Goal: Task Accomplishment & Management: Manage account settings

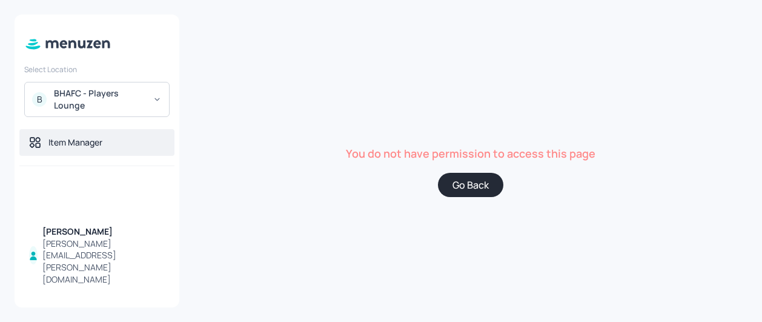
click at [74, 143] on div "Item Manager" at bounding box center [75, 142] width 54 height 12
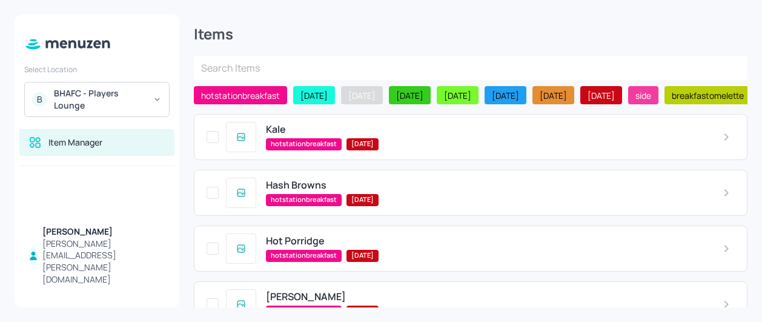
click at [372, 90] on span "[DATE]" at bounding box center [361, 95] width 37 height 13
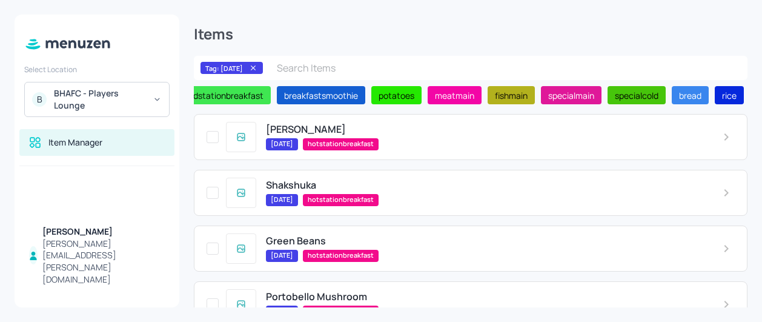
scroll to position [0, 581]
click at [480, 101] on span "meatmain" at bounding box center [455, 95] width 49 height 13
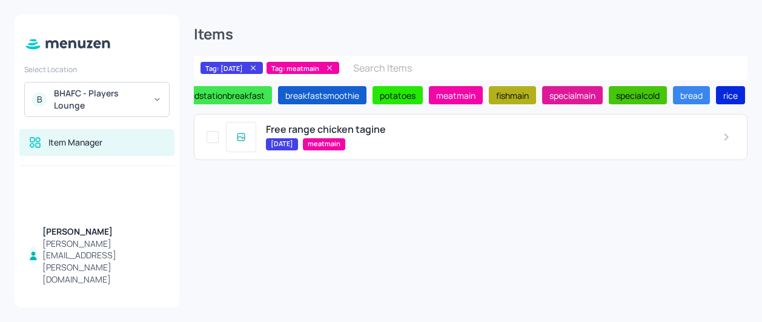
click at [282, 144] on span "[DATE]" at bounding box center [282, 144] width 32 height 10
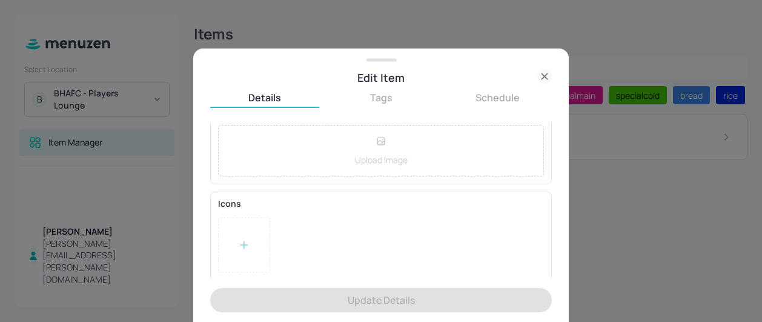
scroll to position [256, 0]
click at [602, 191] on div at bounding box center [381, 161] width 762 height 322
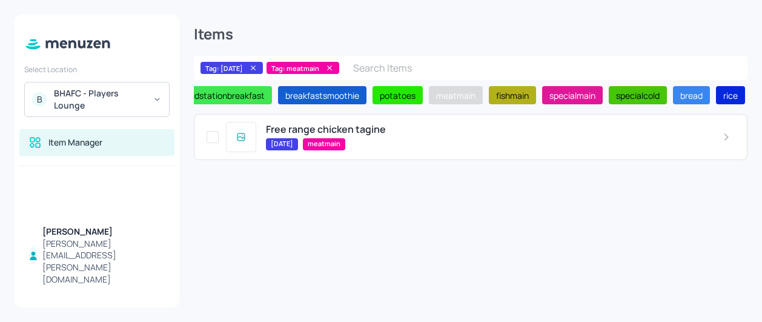
click at [480, 99] on span "meatmain" at bounding box center [455, 95] width 49 height 13
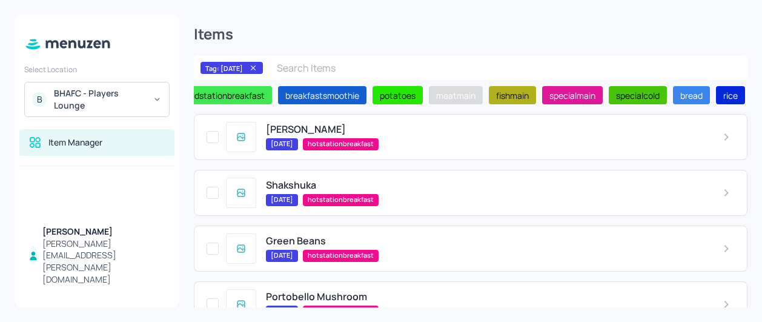
click at [480, 97] on span "meatmain" at bounding box center [455, 95] width 49 height 13
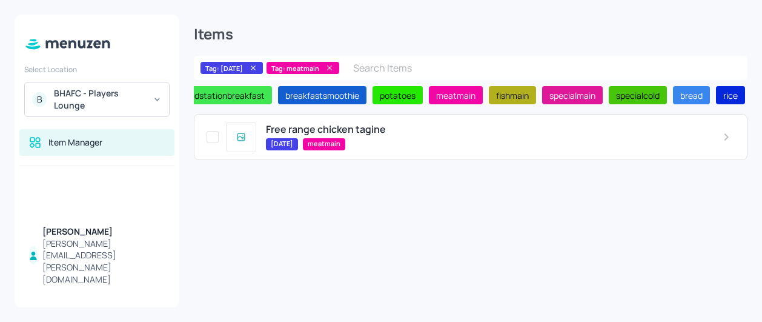
click at [448, 142] on div "wednesday meatmain" at bounding box center [484, 144] width 437 height 12
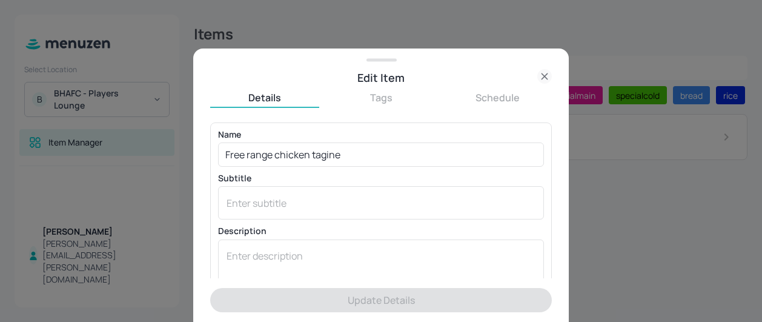
click at [547, 70] on icon at bounding box center [544, 76] width 15 height 15
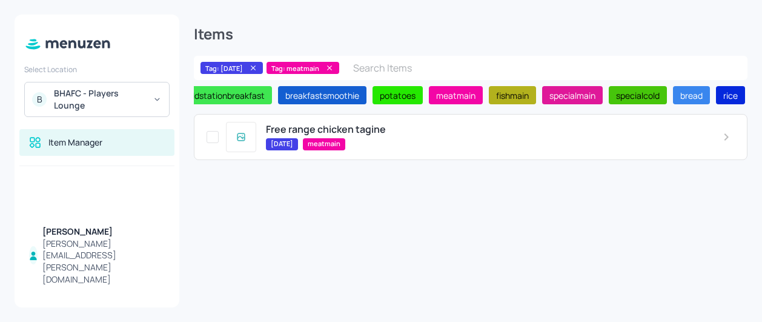
click at [279, 128] on span "Free range chicken tagine" at bounding box center [326, 130] width 120 height 12
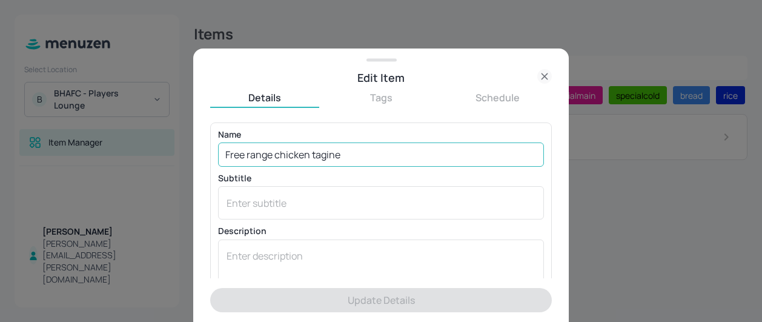
click at [350, 154] on input "Free range chicken tagine" at bounding box center [381, 154] width 326 height 24
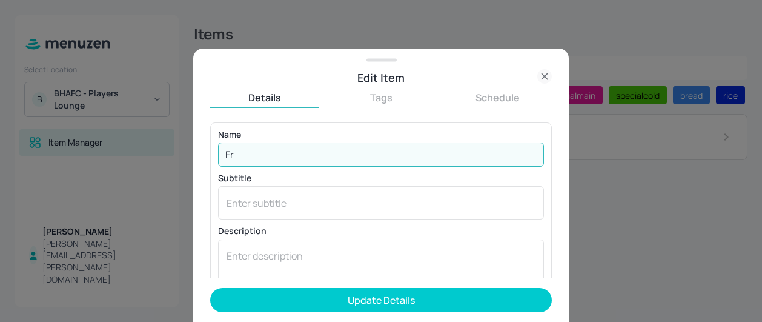
type input "F"
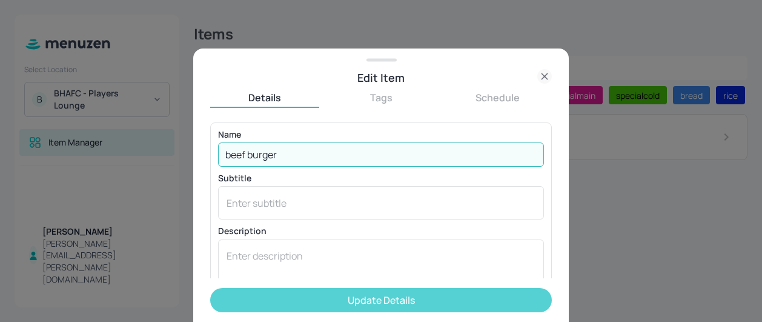
type input "beef burger"
click at [360, 295] on button "Update Details" at bounding box center [380, 300] width 341 height 24
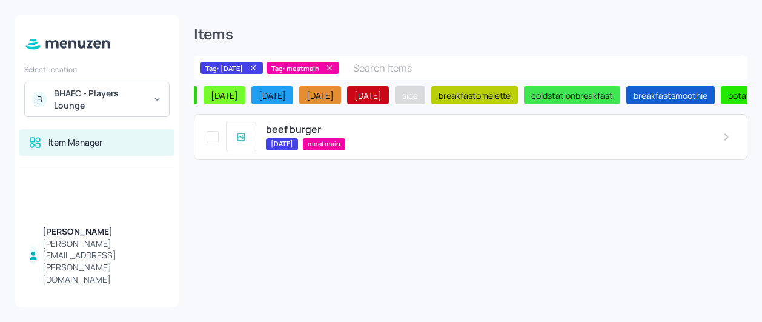
scroll to position [0, 230]
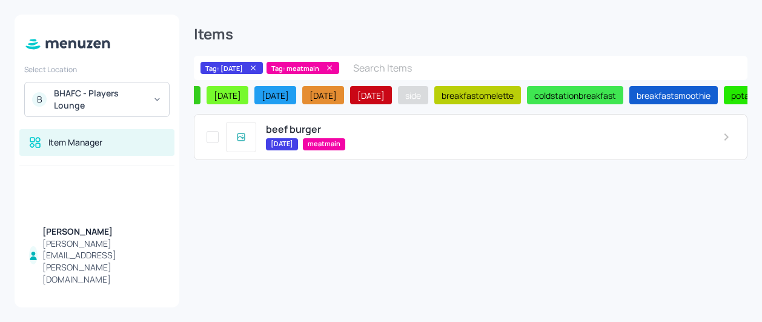
click at [426, 94] on span "side" at bounding box center [412, 95] width 25 height 13
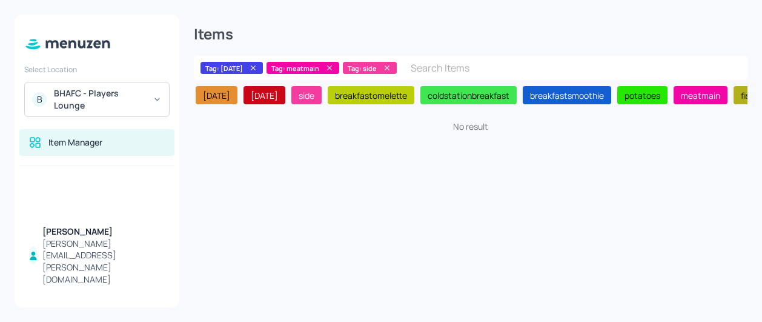
scroll to position [0, 331]
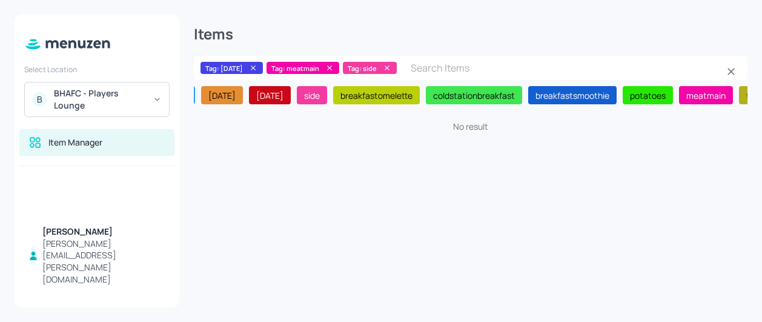
click at [334, 67] on icon at bounding box center [329, 68] width 8 height 8
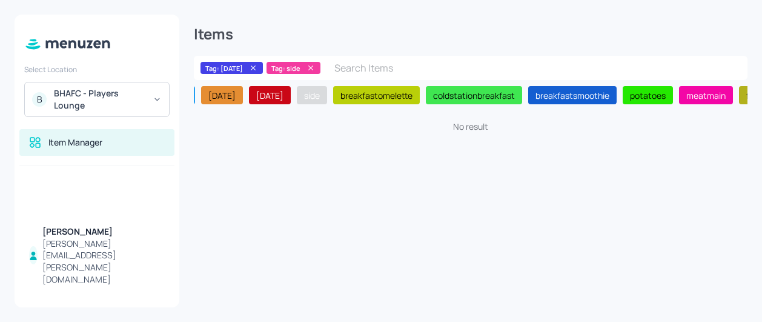
click at [325, 91] on span "side" at bounding box center [311, 95] width 25 height 13
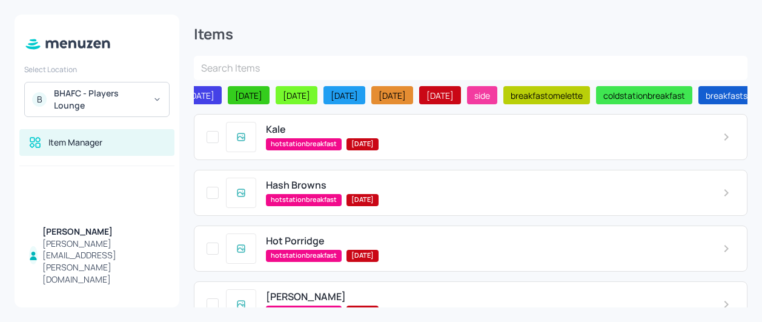
scroll to position [0, 150]
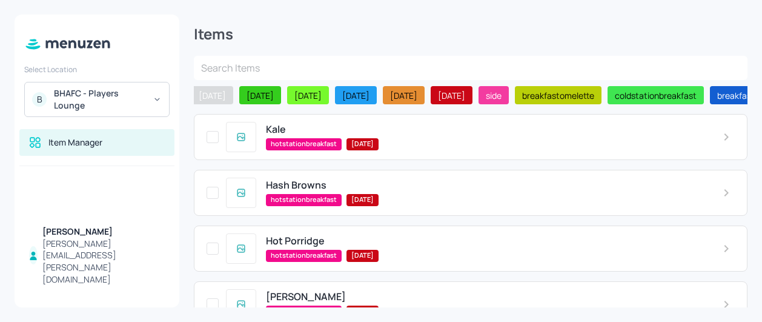
click at [231, 92] on span "[DATE]" at bounding box center [212, 95] width 37 height 13
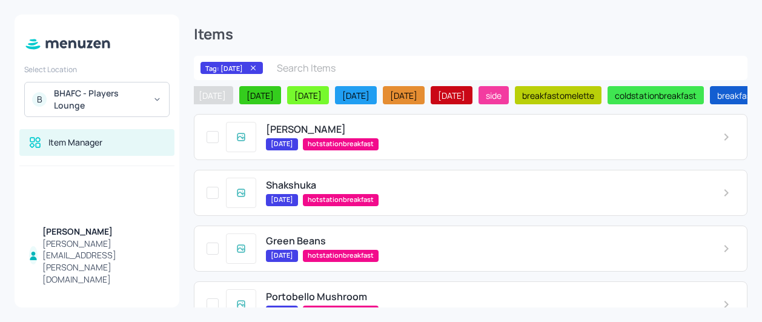
click at [231, 95] on span "[DATE]" at bounding box center [212, 95] width 37 height 13
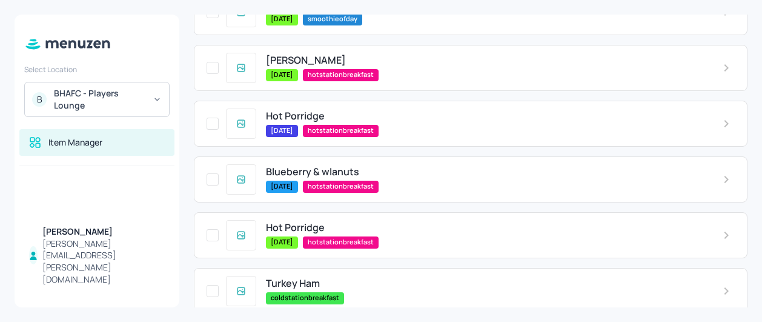
scroll to position [0, 0]
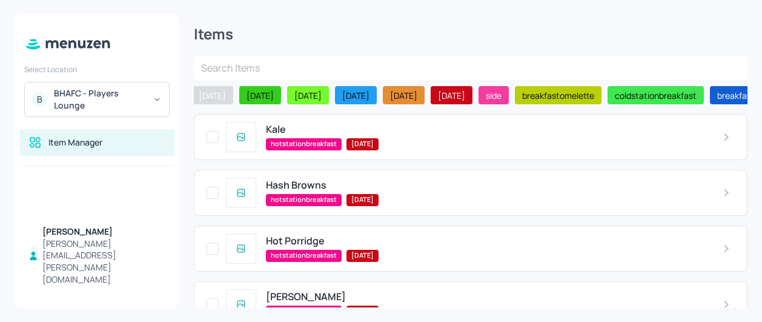
click at [231, 89] on span "[DATE]" at bounding box center [212, 95] width 37 height 13
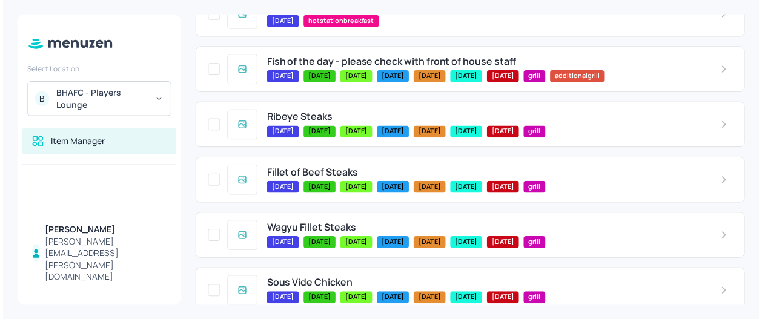
scroll to position [1027, 0]
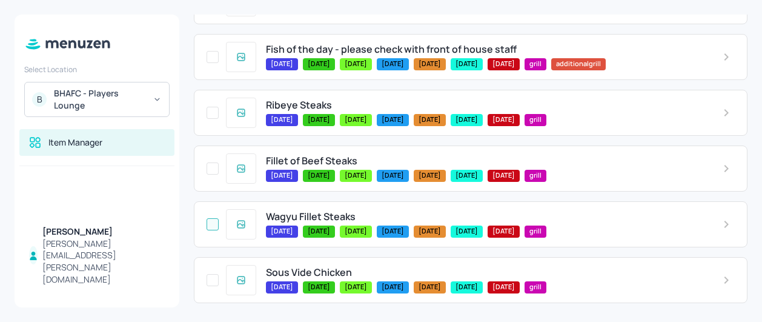
click at [208, 220] on input "checkbox" at bounding box center [213, 224] width 22 height 22
checkbox input "false"
click at [213, 221] on input "checkbox" at bounding box center [213, 224] width 22 height 22
click at [299, 211] on span "Wagyu Fillet Steaks" at bounding box center [311, 217] width 90 height 12
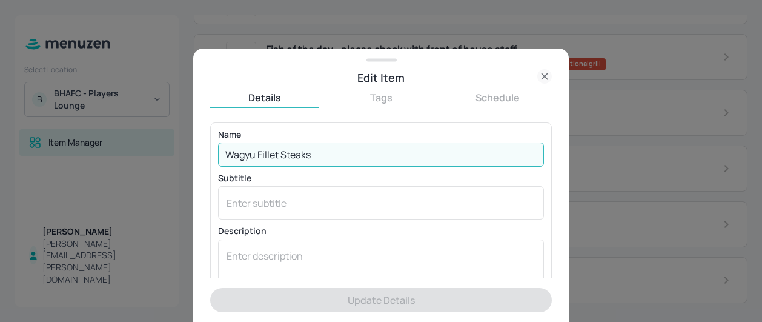
click at [377, 150] on input "Wagyu Fillet Steaks" at bounding box center [381, 154] width 326 height 24
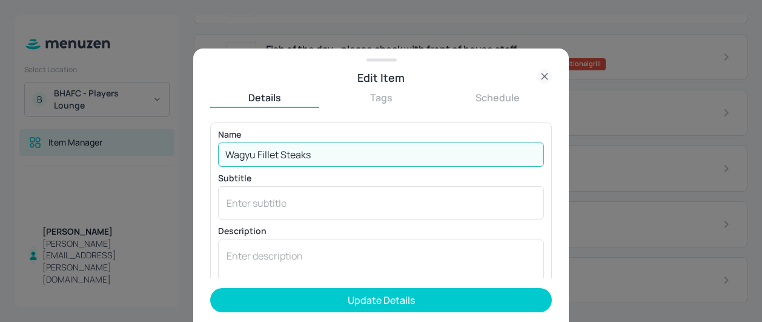
type input "Wagyu Fillet Steaks"
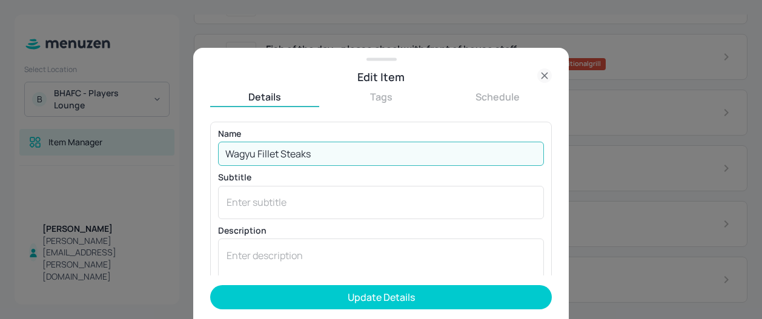
click at [541, 76] on icon at bounding box center [544, 75] width 15 height 15
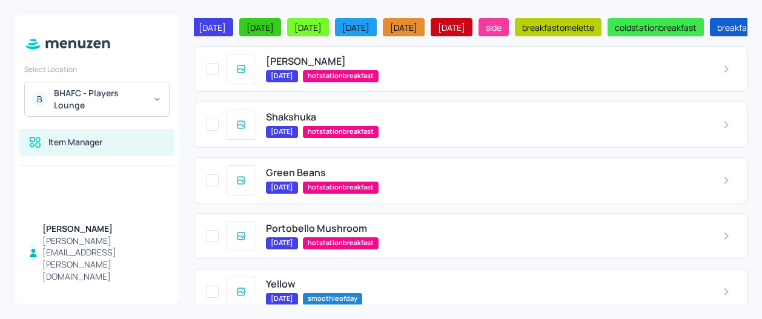
scroll to position [0, 0]
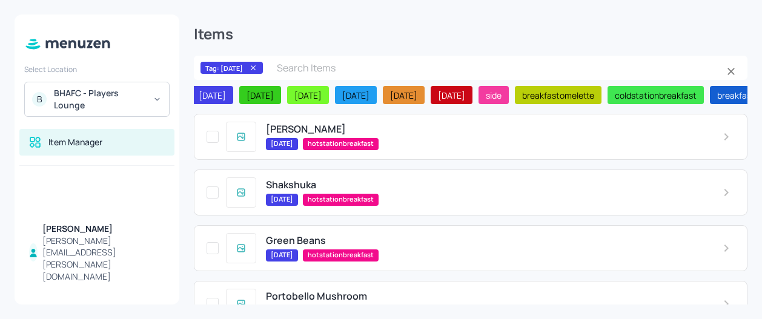
click at [256, 69] on icon at bounding box center [253, 67] width 5 height 5
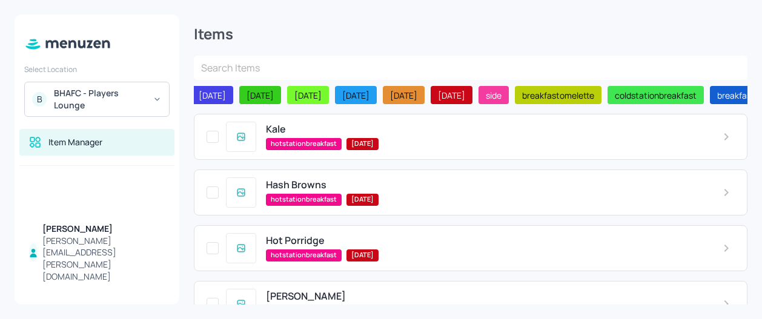
click at [265, 69] on input "text" at bounding box center [470, 68] width 553 height 24
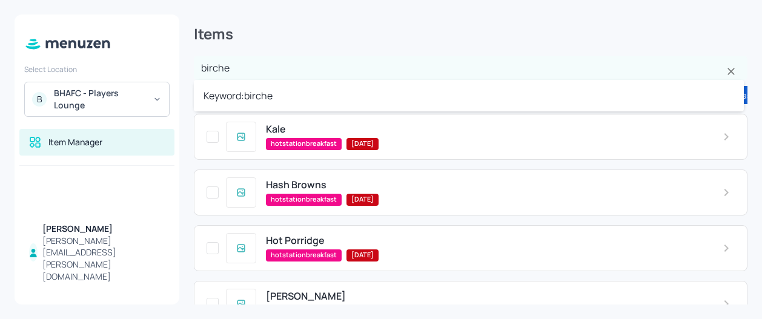
type input "bircher"
click at [254, 96] on li "Keyword: bircher" at bounding box center [469, 96] width 550 height 22
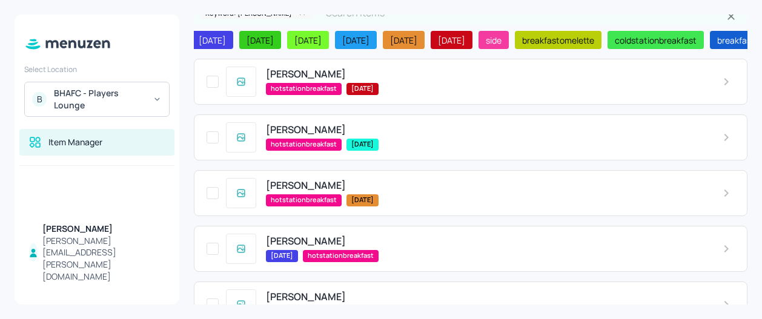
scroll to position [53, 0]
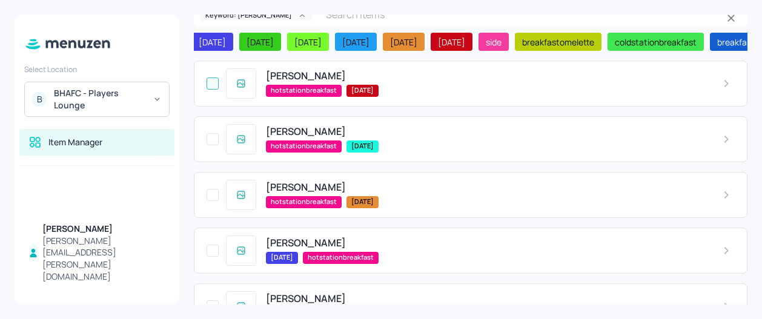
click at [218, 90] on input "checkbox" at bounding box center [213, 84] width 22 height 22
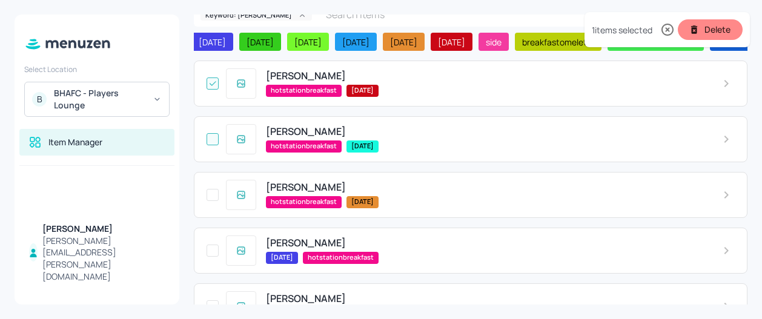
click at [213, 142] on input "checkbox" at bounding box center [213, 139] width 22 height 22
checkbox input "true"
checkbox input "false"
click at [213, 142] on input "checkbox" at bounding box center [213, 139] width 22 height 22
click at [215, 82] on input "checkbox" at bounding box center [213, 84] width 22 height 22
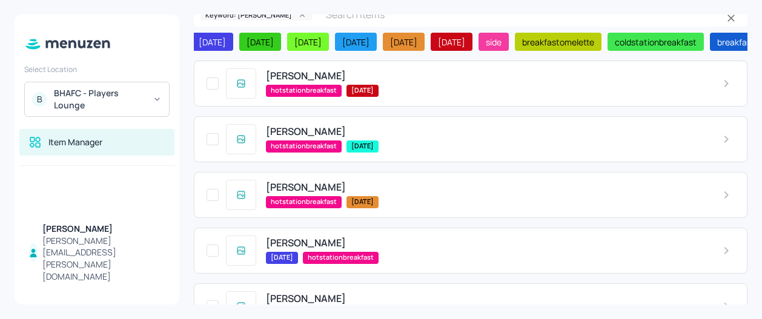
click at [284, 81] on span "[PERSON_NAME]" at bounding box center [306, 76] width 80 height 12
checkbox input "false"
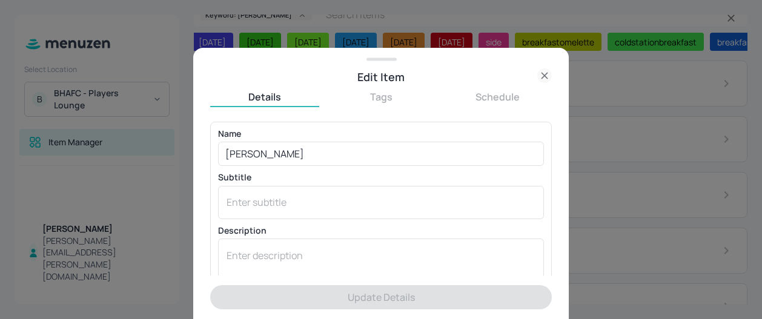
click at [547, 76] on icon at bounding box center [544, 75] width 15 height 15
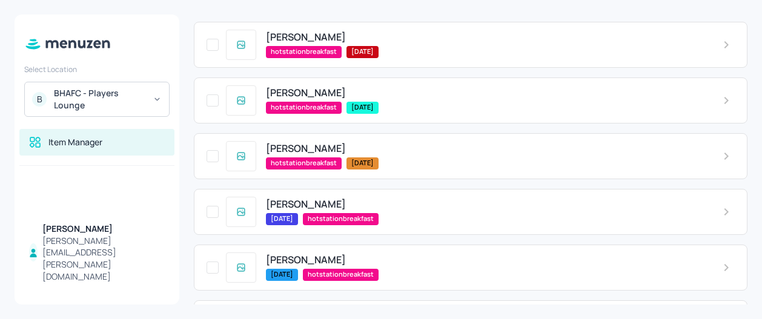
scroll to position [94, 0]
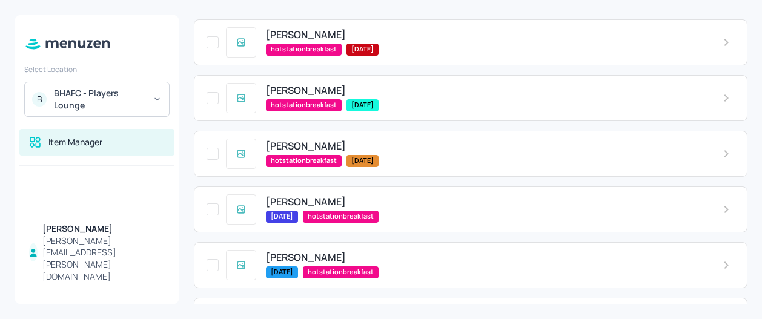
click at [295, 201] on span "[PERSON_NAME]" at bounding box center [306, 202] width 80 height 12
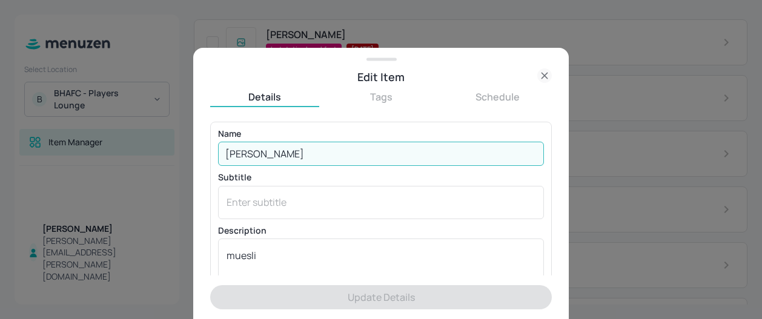
click at [308, 153] on input "[PERSON_NAME]" at bounding box center [381, 154] width 326 height 24
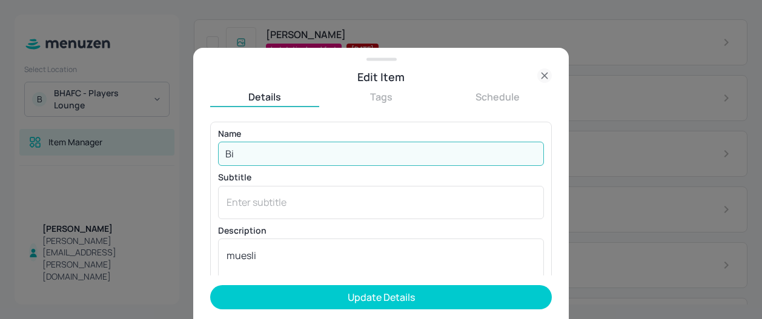
type input "B"
type input "Mango chia pot"
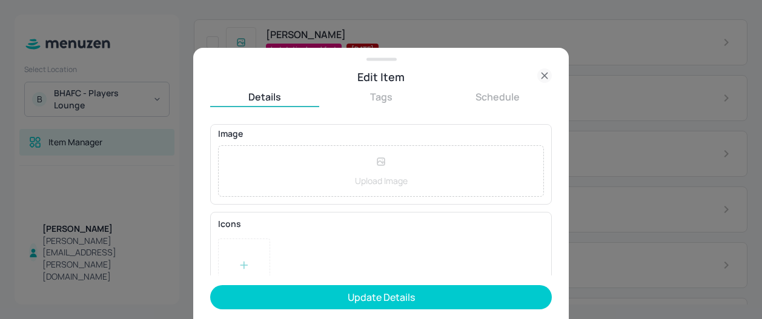
scroll to position [293, 0]
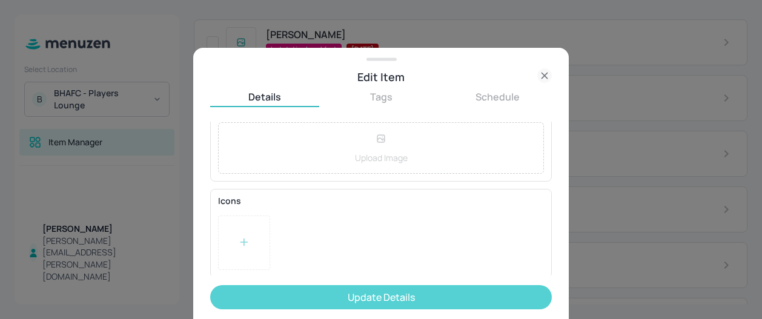
click at [409, 296] on button "Update Details" at bounding box center [380, 297] width 341 height 24
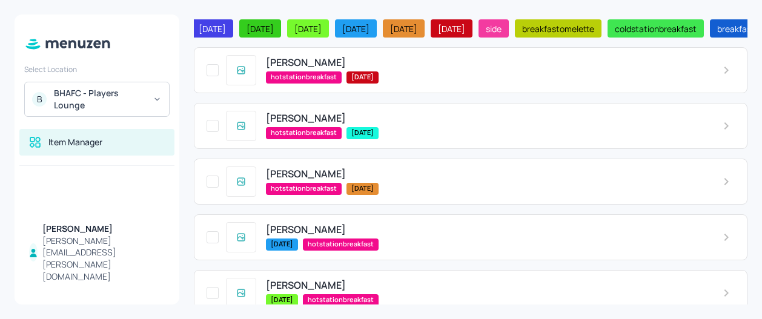
scroll to position [62, 0]
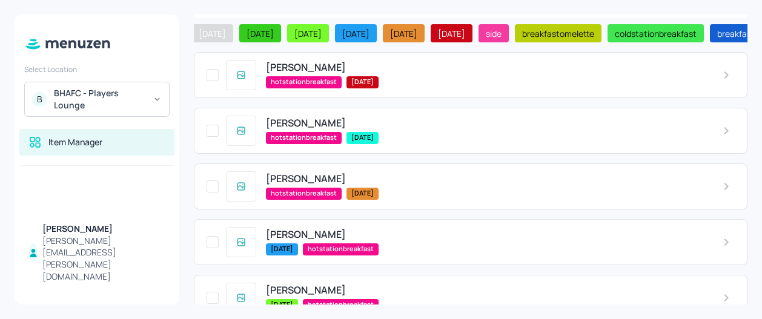
click at [231, 27] on span "[DATE]" at bounding box center [212, 33] width 37 height 13
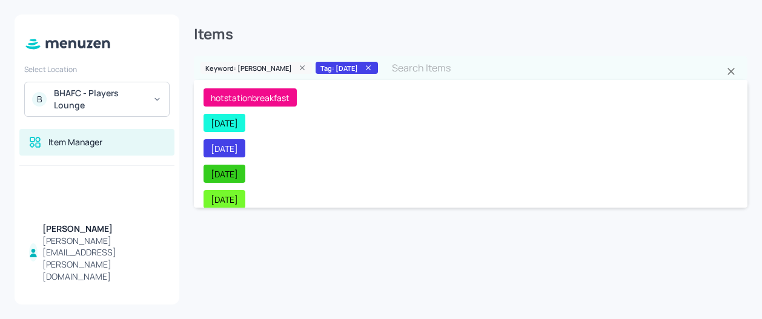
click at [384, 70] on input "text" at bounding box center [553, 68] width 339 height 24
click at [331, 33] on div "Items" at bounding box center [470, 35] width 553 height 41
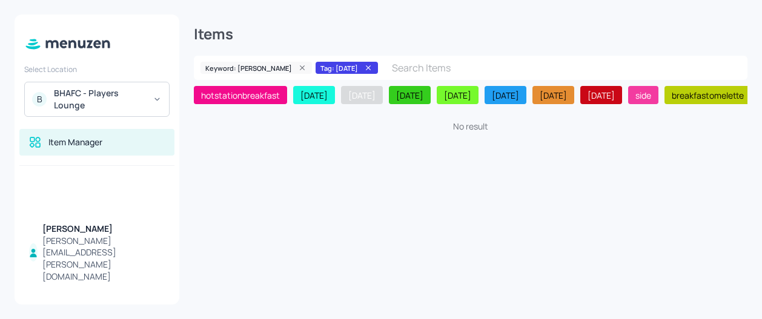
click at [371, 96] on span "[DATE]" at bounding box center [361, 95] width 37 height 13
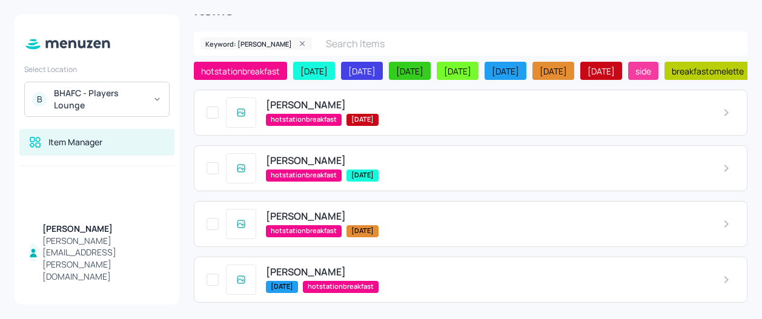
scroll to position [40, 0]
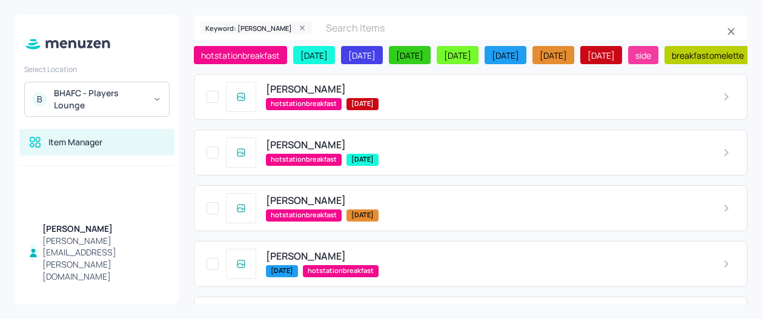
click at [360, 39] on input "text" at bounding box center [520, 28] width 405 height 24
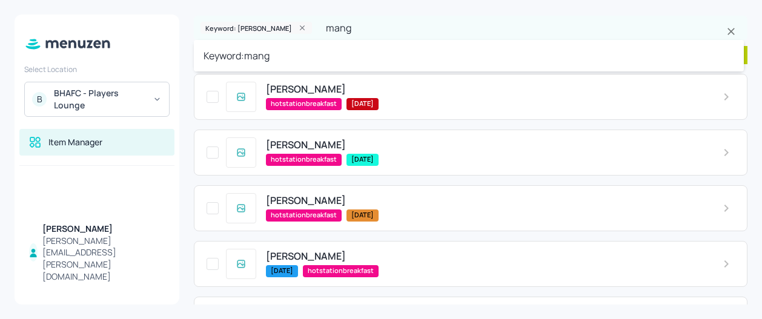
type input "mango"
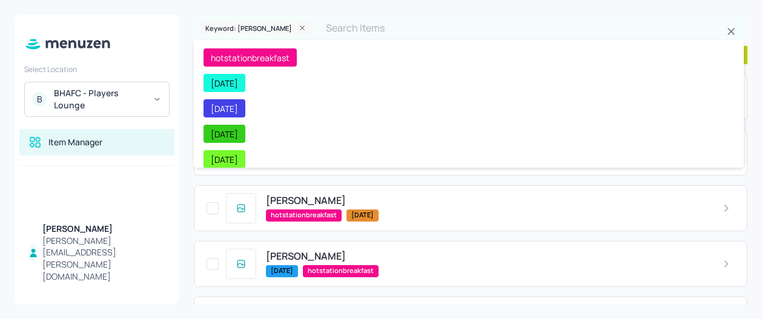
click at [360, 21] on input "text" at bounding box center [520, 28] width 405 height 24
click at [318, 18] on input "text" at bounding box center [520, 28] width 405 height 24
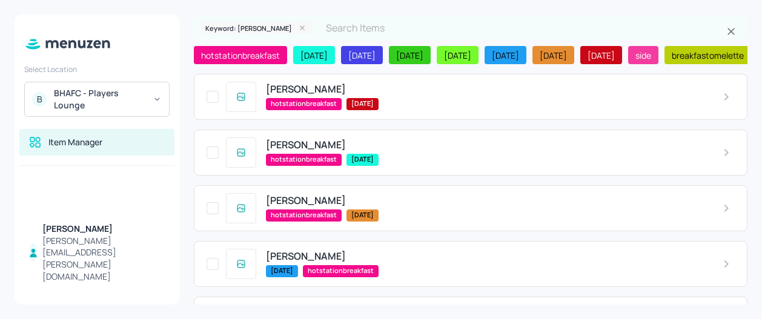
click at [298, 29] on icon at bounding box center [302, 28] width 8 height 8
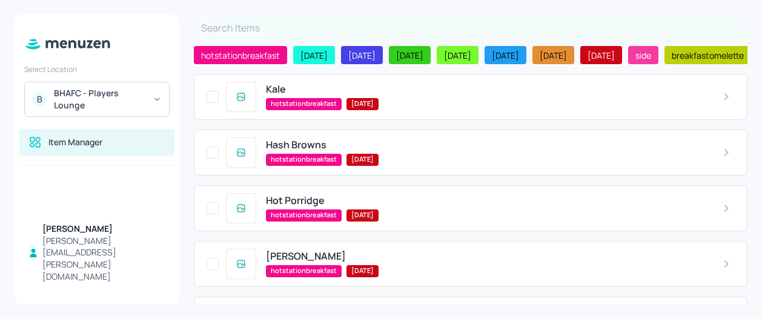
click at [305, 28] on input "text" at bounding box center [470, 28] width 553 height 24
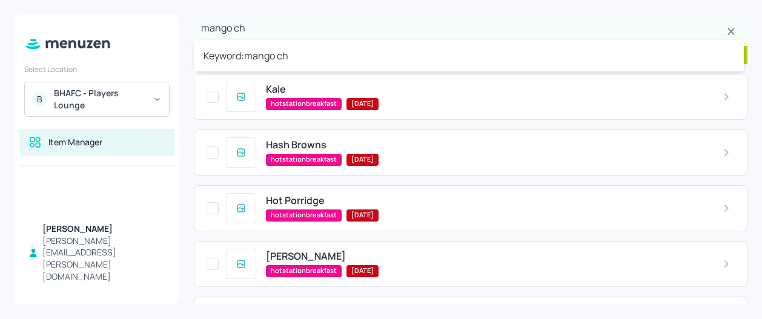
type input "mango chi"
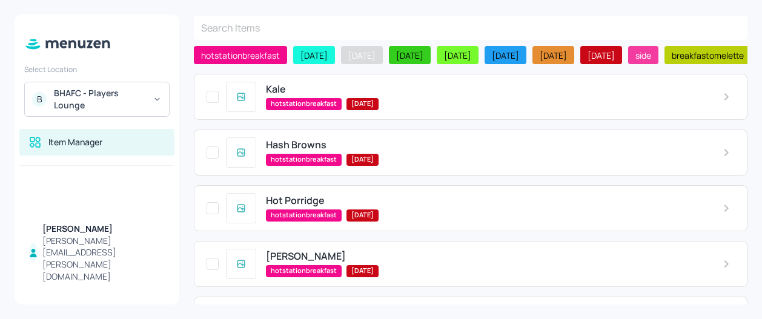
click at [380, 51] on span "[DATE]" at bounding box center [361, 55] width 37 height 13
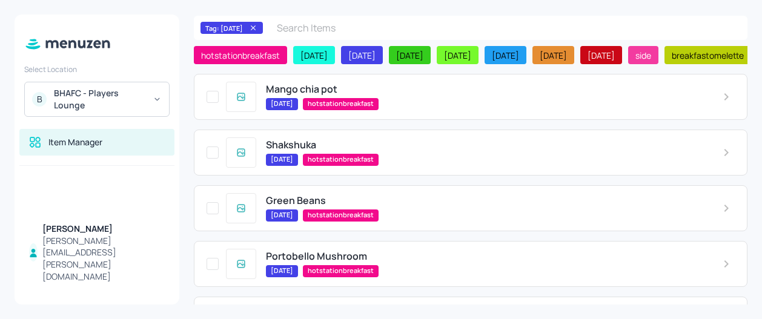
click at [318, 90] on span "Mango chia pot" at bounding box center [301, 90] width 71 height 12
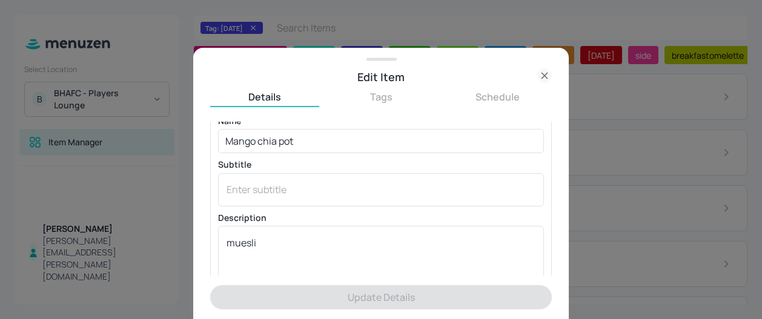
scroll to position [10, 0]
click at [280, 242] on textarea "muesli" at bounding box center [380, 259] width 309 height 40
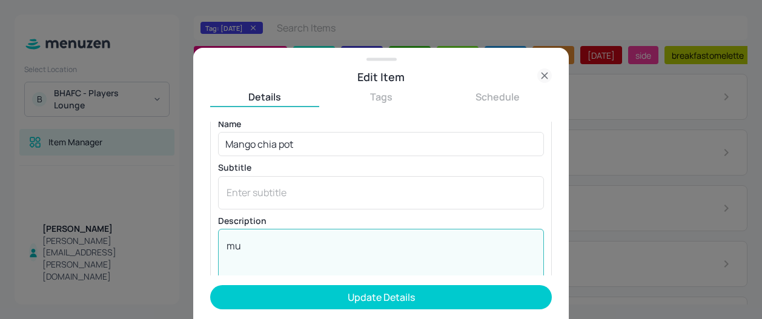
type textarea "m"
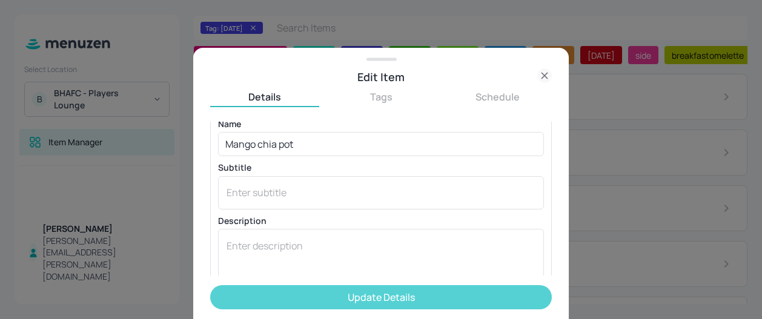
click at [376, 295] on button "Update Details" at bounding box center [380, 297] width 341 height 24
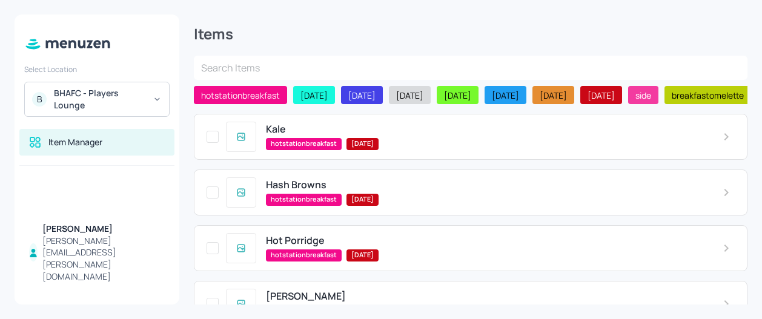
click at [428, 96] on span "[DATE]" at bounding box center [409, 95] width 37 height 13
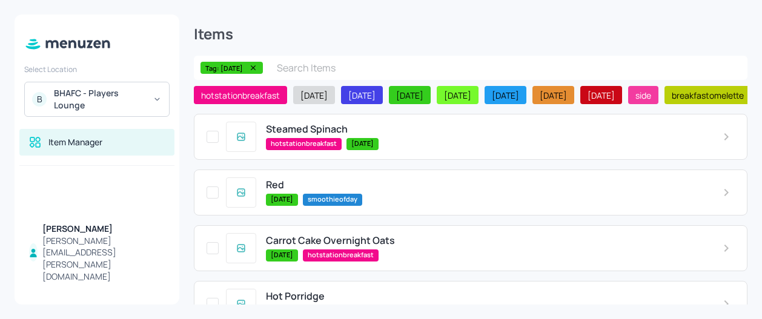
click at [314, 99] on span "[DATE]" at bounding box center [313, 95] width 37 height 13
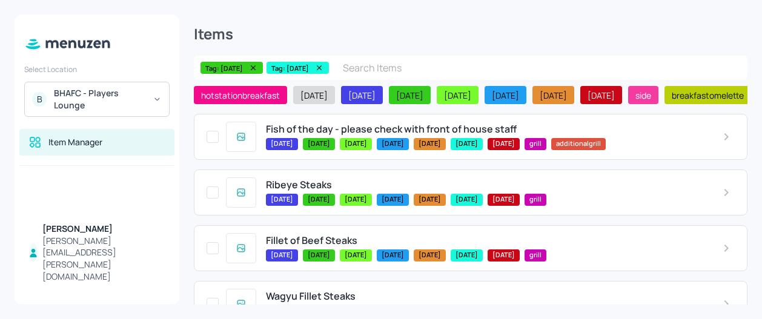
click at [312, 97] on span "[DATE]" at bounding box center [313, 95] width 37 height 13
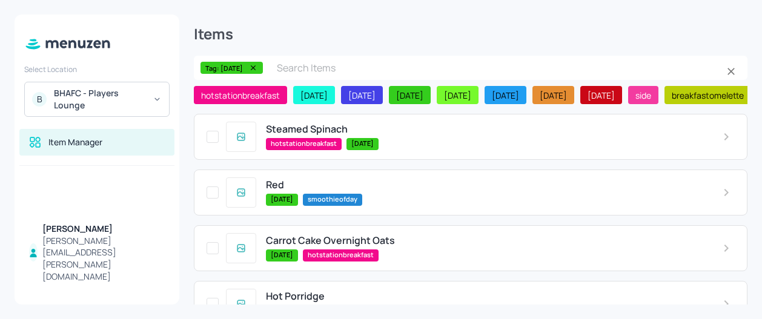
click at [257, 64] on icon at bounding box center [253, 68] width 8 height 8
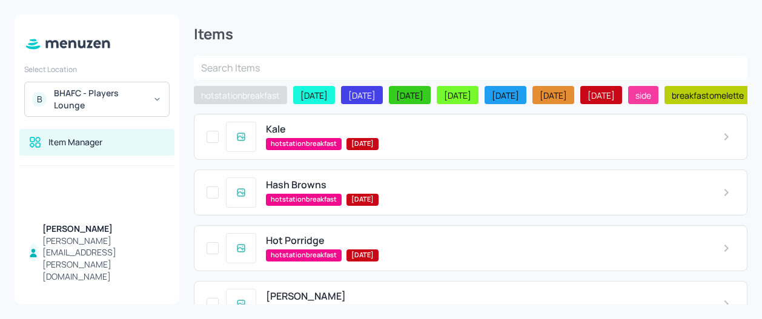
click at [241, 97] on span "hotstationbreakfast" at bounding box center [240, 95] width 88 height 13
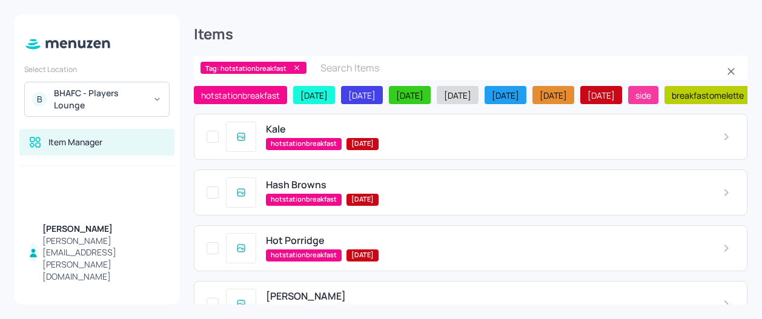
click at [476, 97] on span "[DATE]" at bounding box center [457, 95] width 37 height 13
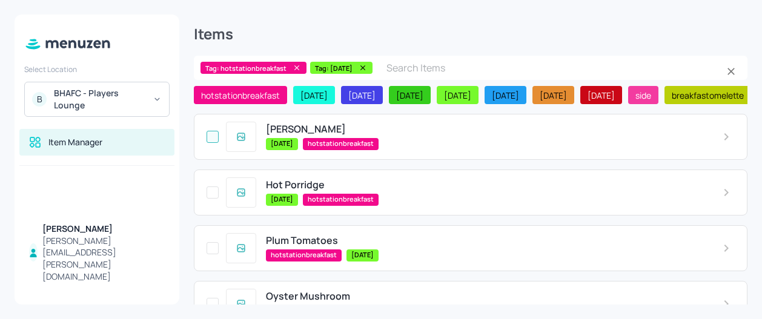
click at [216, 144] on input "checkbox" at bounding box center [213, 137] width 22 height 22
checkbox input "false"
